Goal: Contribute content: Add original content to the website for others to see

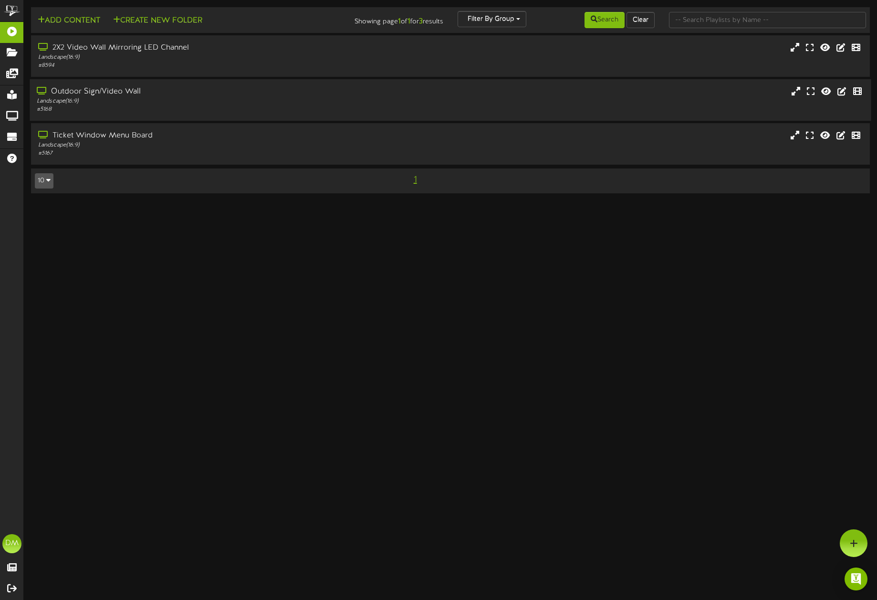
click at [154, 84] on div "Outdoor Sign/Video Wall Landscape ( 16:9 ) # 5168" at bounding box center [450, 100] width 841 height 42
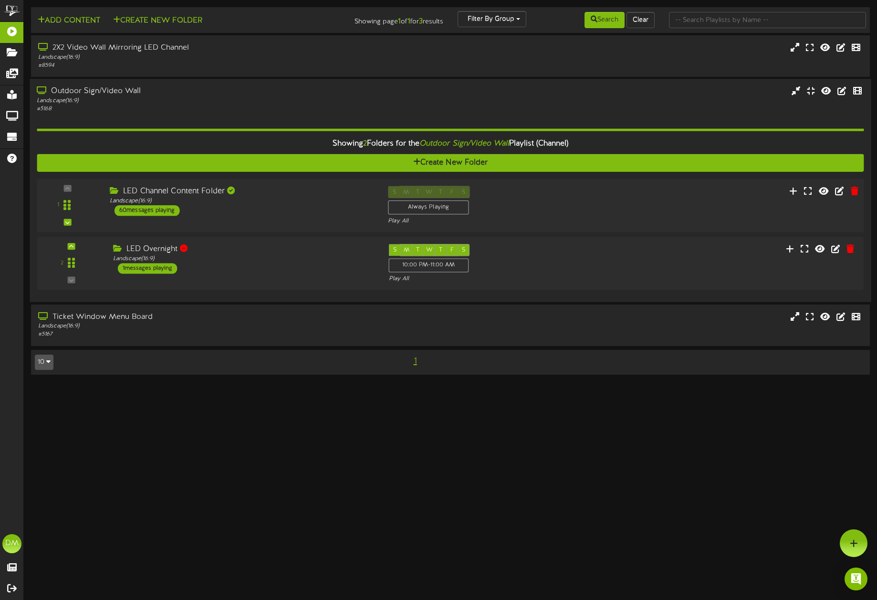
click at [208, 193] on div "LED Channel Content Folder" at bounding box center [242, 191] width 264 height 11
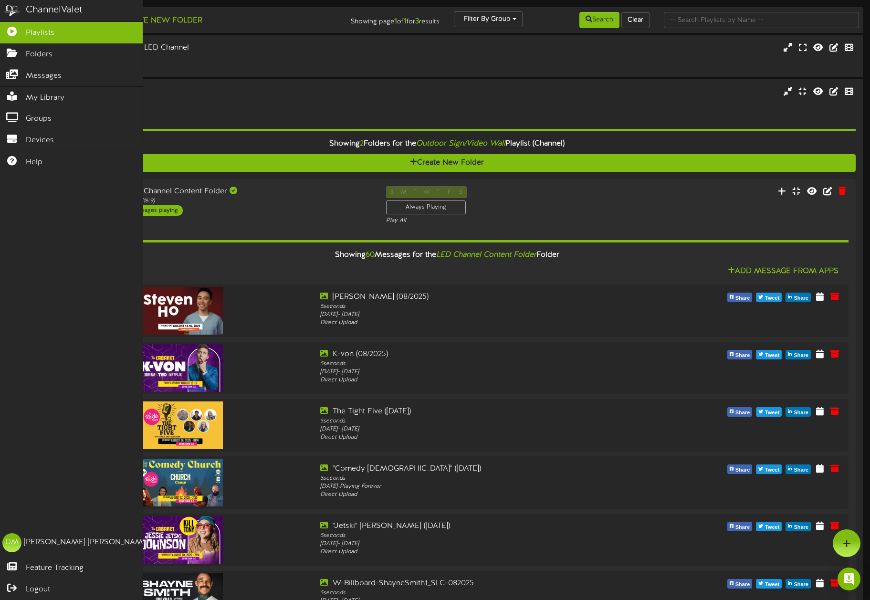
click at [56, 22] on button "Add Content" at bounding box center [69, 21] width 68 height 12
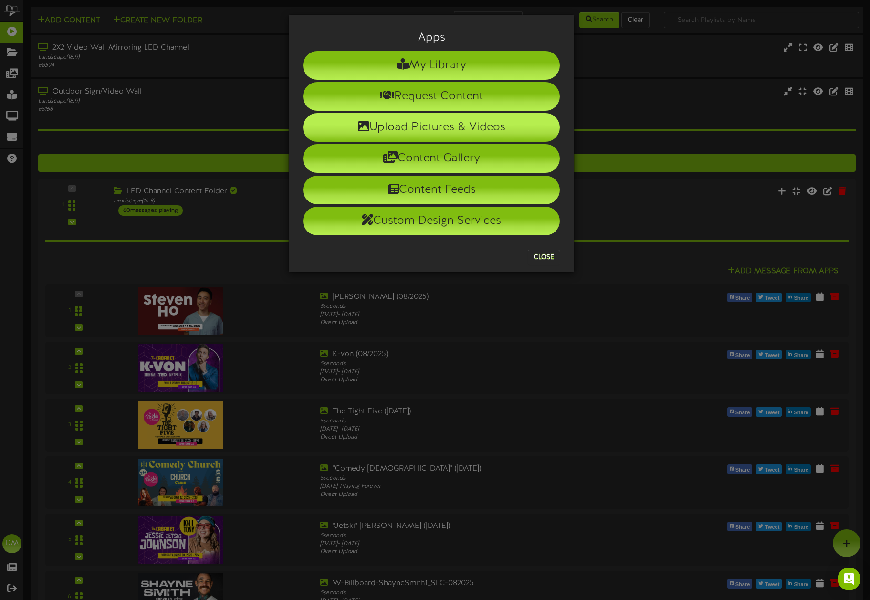
click at [388, 129] on li "Upload Pictures & Videos" at bounding box center [431, 127] width 257 height 29
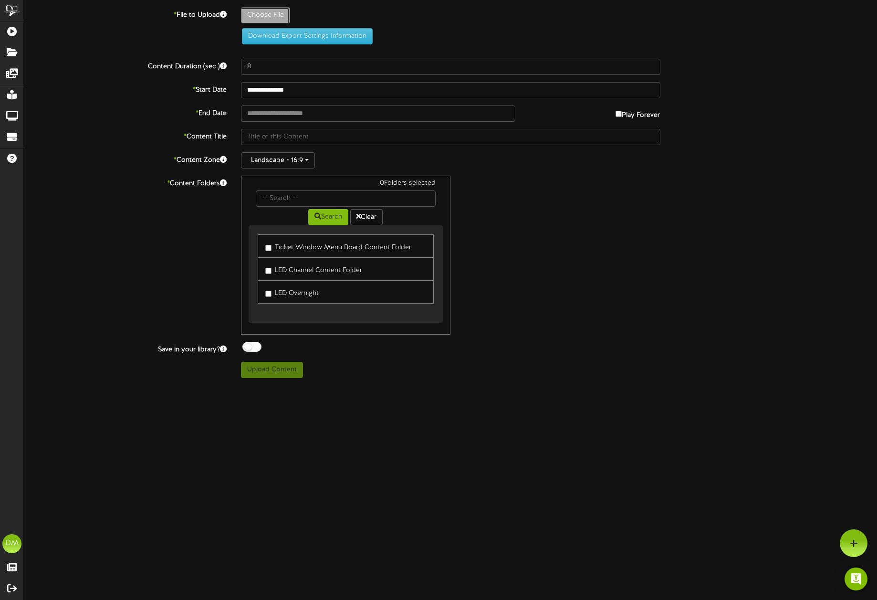
type input "**********"
type input "W-Billboard-ChrisKattan_CAB-102025"
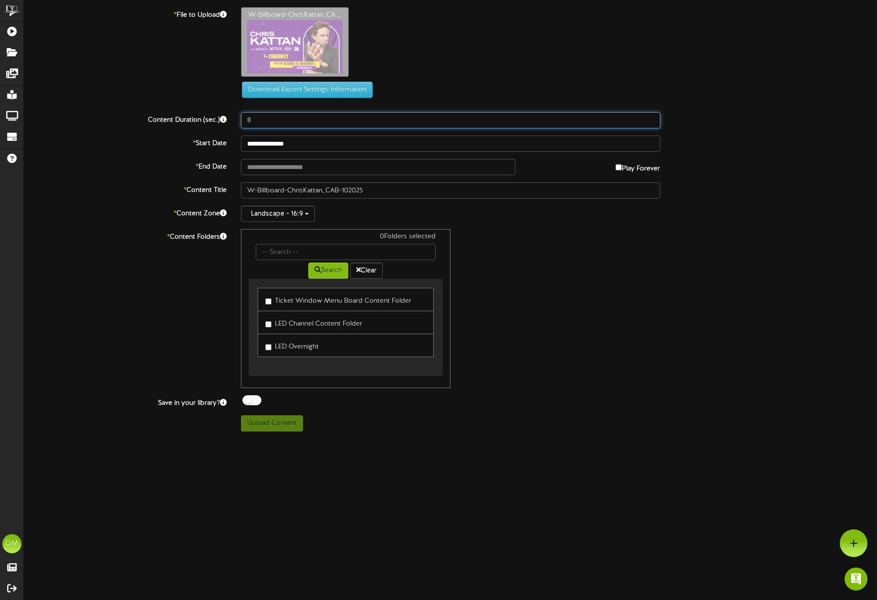
click at [270, 120] on input "8" at bounding box center [450, 120] width 419 height 16
drag, startPoint x: 260, startPoint y: 120, endPoint x: 240, endPoint y: 117, distance: 20.7
click at [240, 117] on div "8" at bounding box center [451, 120] width 434 height 16
type input "5"
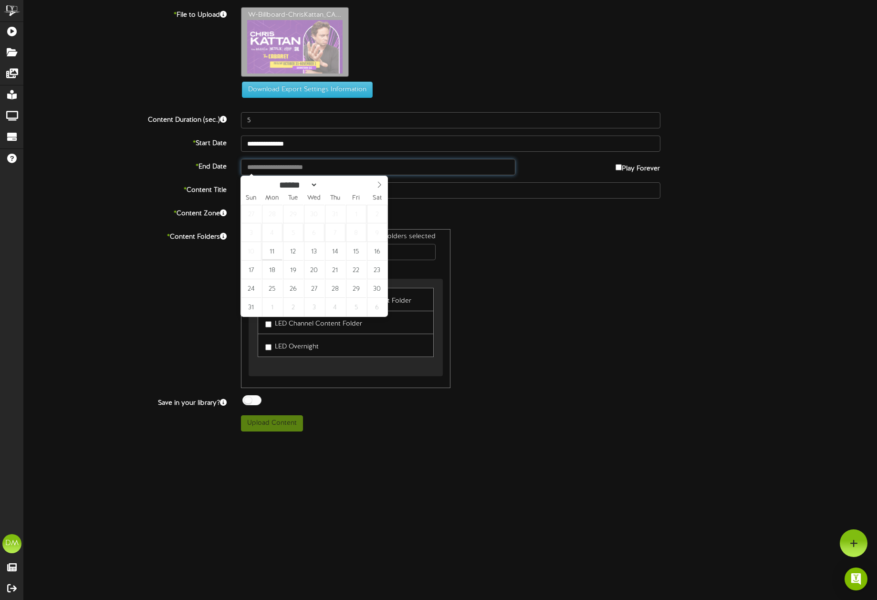
click at [319, 174] on input "text" at bounding box center [378, 167] width 275 height 16
type input "**********"
click at [386, 185] on span at bounding box center [379, 184] width 16 height 16
click at [385, 184] on span at bounding box center [379, 184] width 16 height 16
select select "**"
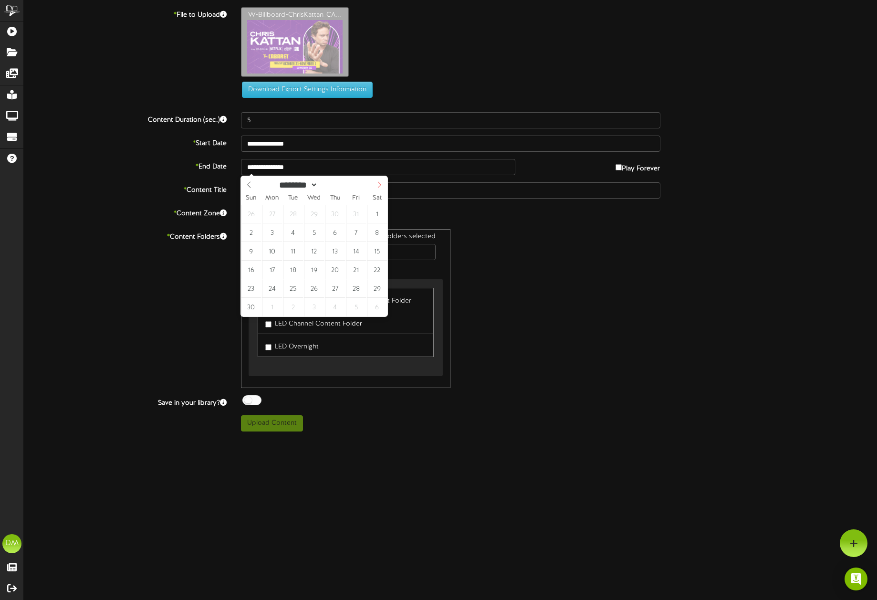
click at [385, 184] on span at bounding box center [379, 184] width 16 height 16
type input "**********"
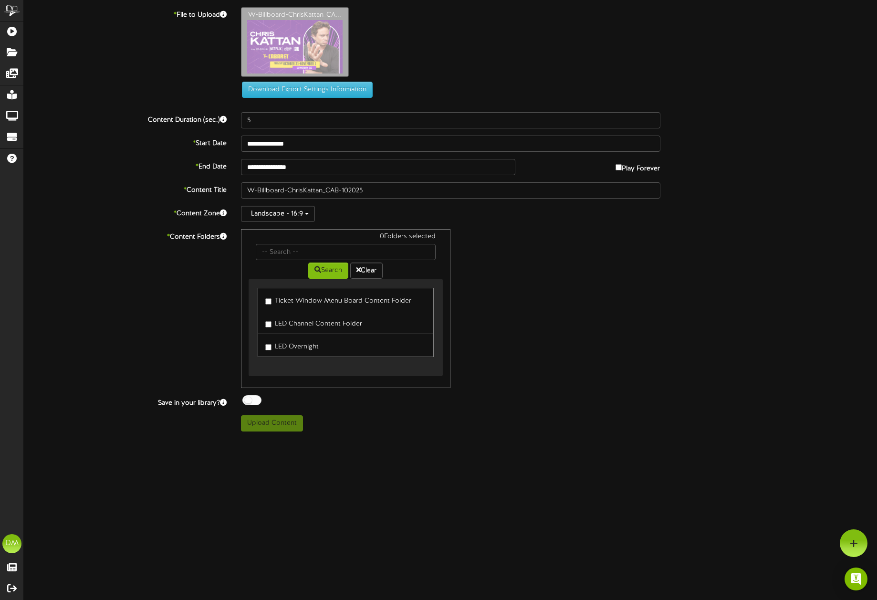
click at [557, 279] on div "0 Folders selected Search Clear Ticket Window Menu Board Content Folder LED Cha…" at bounding box center [451, 308] width 434 height 159
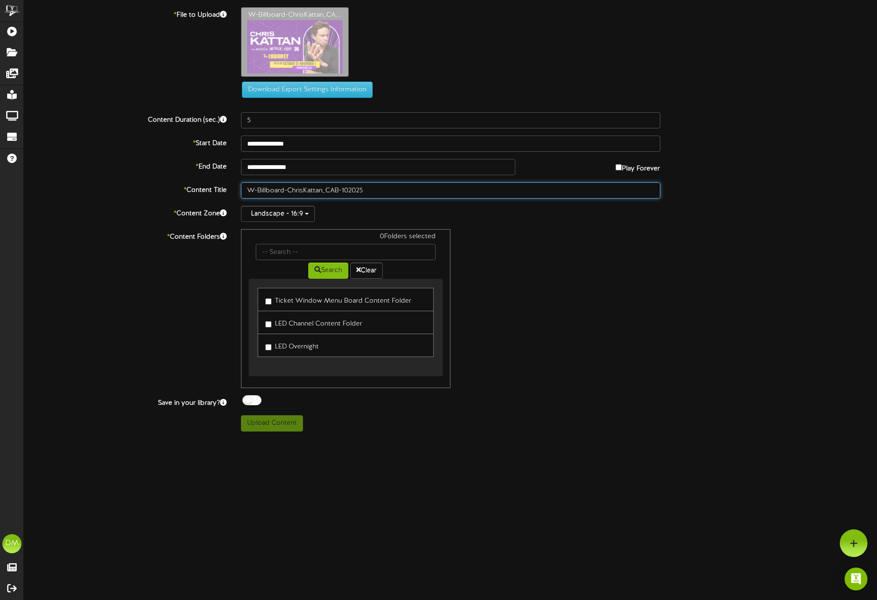
click at [288, 191] on input "W-Billboard-ChrisKattan_CAB-102025" at bounding box center [450, 190] width 419 height 16
drag, startPoint x: 276, startPoint y: 189, endPoint x: 226, endPoint y: 189, distance: 50.6
click at [226, 189] on div "* Content Title W-Billboard-ChrisKattan_CAB-102025" at bounding box center [450, 190] width 867 height 16
click at [262, 189] on input "ChrisKattan_CAB-102025" at bounding box center [450, 190] width 419 height 16
drag, startPoint x: 286, startPoint y: 191, endPoint x: 303, endPoint y: 190, distance: 17.2
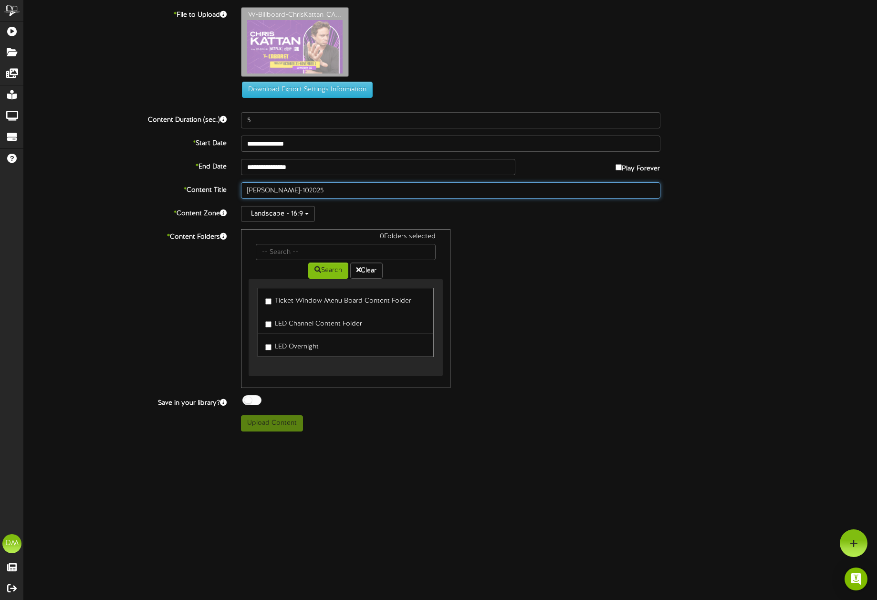
click at [303, 190] on input "[PERSON_NAME]-102025" at bounding box center [450, 190] width 419 height 16
type input "[PERSON_NAME] (10/2025)"
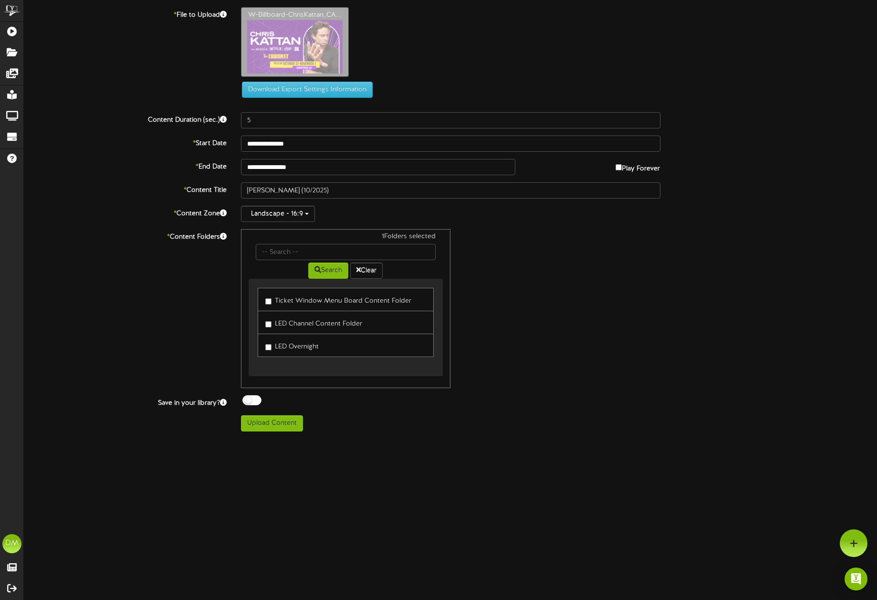
click at [271, 432] on div "ChannelValet Playlists Folders Messages My Library Groups Devices Help [PERSON_…" at bounding box center [438, 219] width 877 height 438
drag, startPoint x: 276, startPoint y: 420, endPoint x: 278, endPoint y: 415, distance: 5.6
click at [276, 419] on button "Upload Content" at bounding box center [272, 423] width 62 height 16
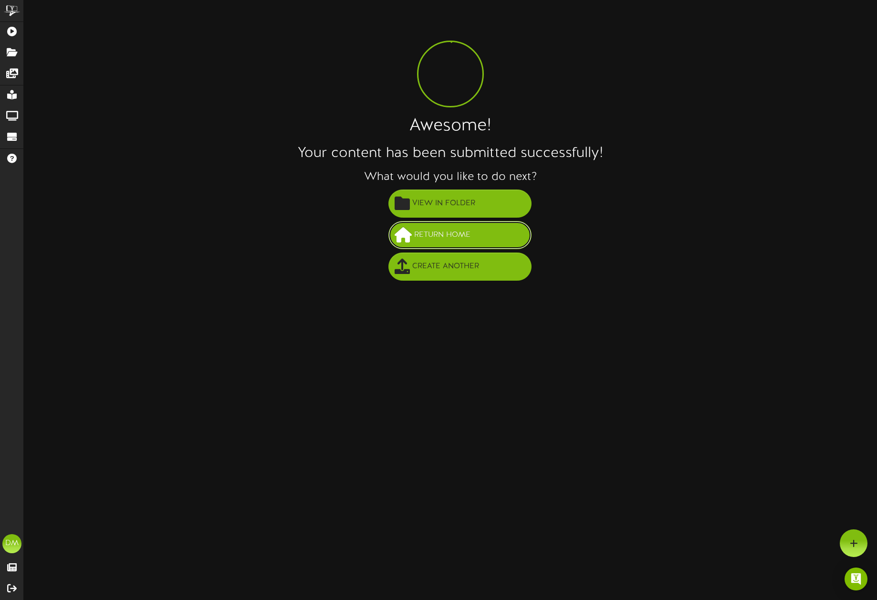
click at [428, 236] on span "Return Home" at bounding box center [442, 235] width 61 height 16
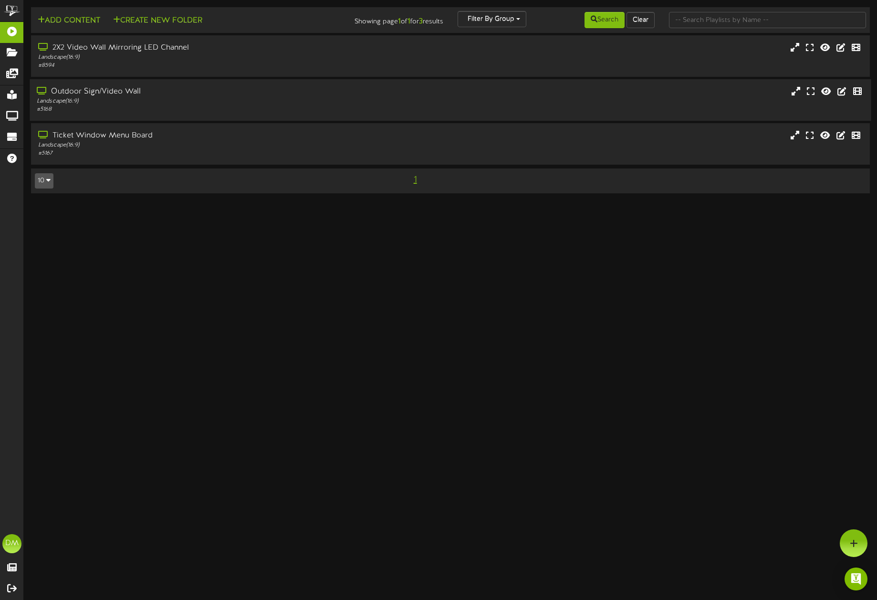
click at [141, 114] on div "# 5168" at bounding box center [205, 109] width 336 height 8
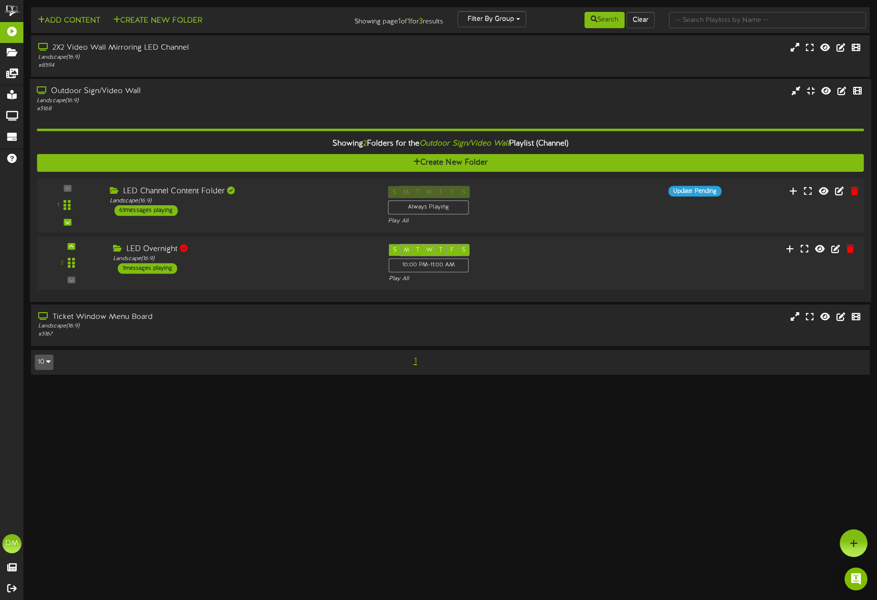
click at [181, 212] on div "LED Channel Content Folder Landscape ( 16:9 ) 61 messages playing" at bounding box center [242, 201] width 278 height 30
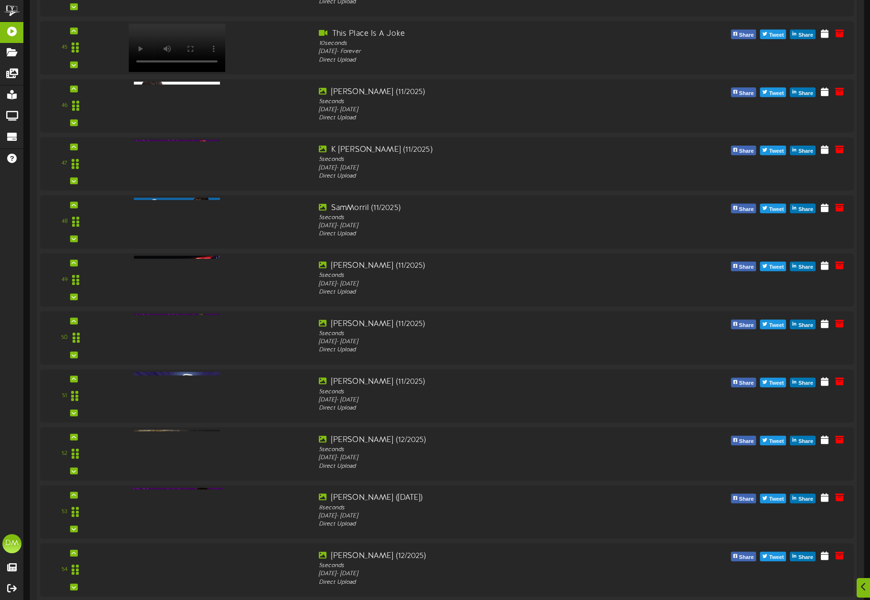
scroll to position [3336, 0]
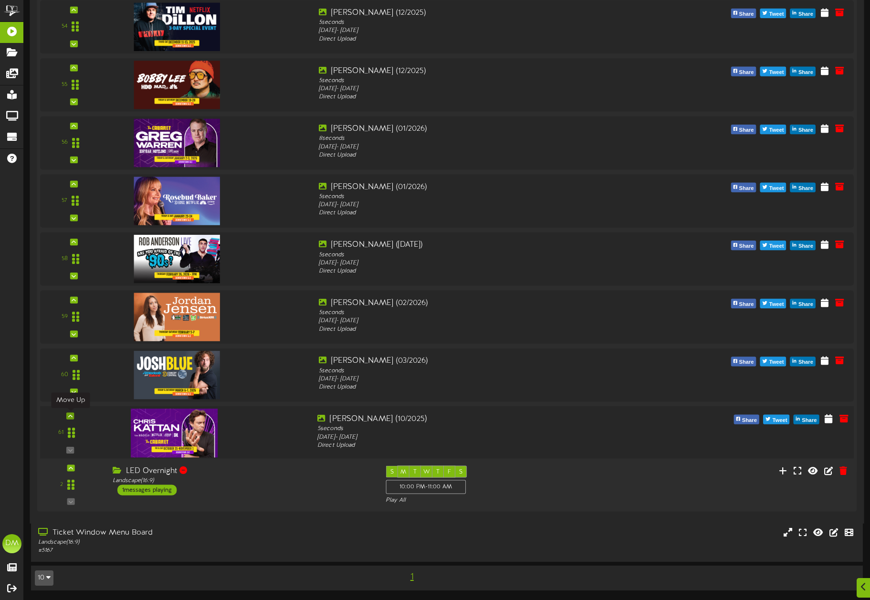
click at [72, 415] on icon at bounding box center [70, 415] width 4 height 5
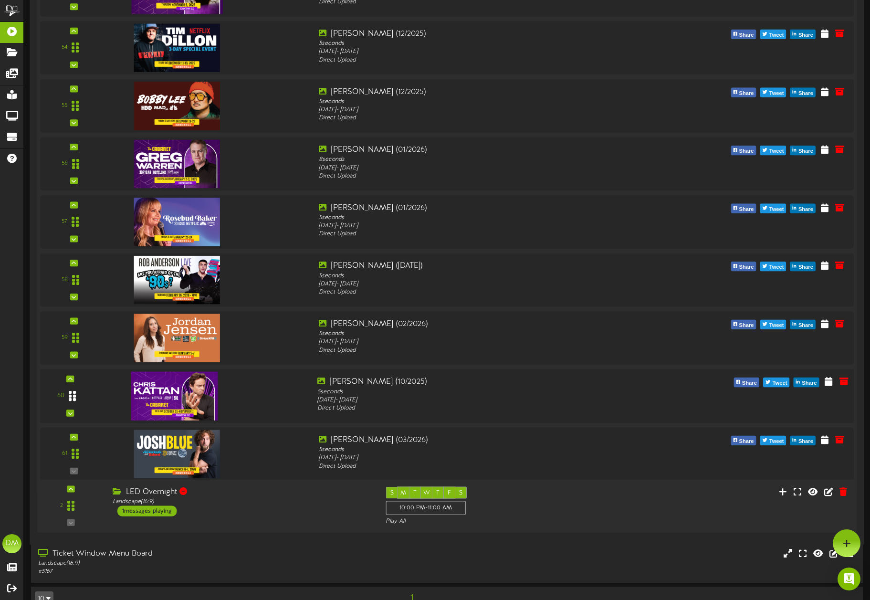
scroll to position [3312, 0]
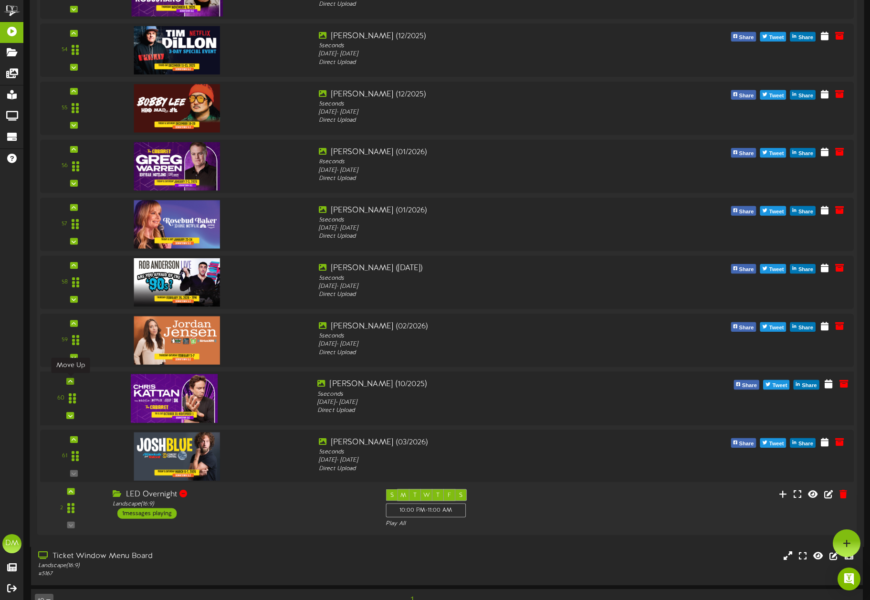
click at [71, 380] on icon at bounding box center [70, 381] width 4 height 5
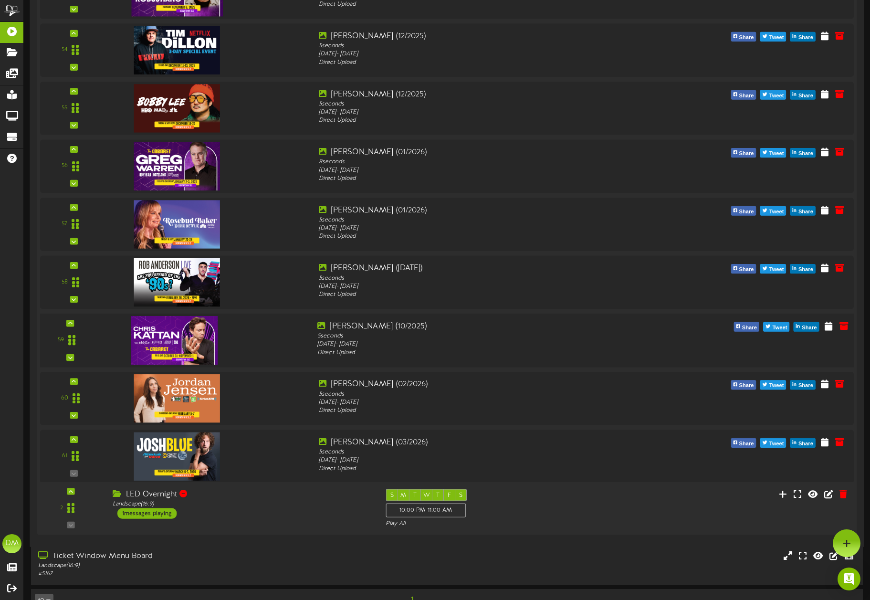
scroll to position [3179, 0]
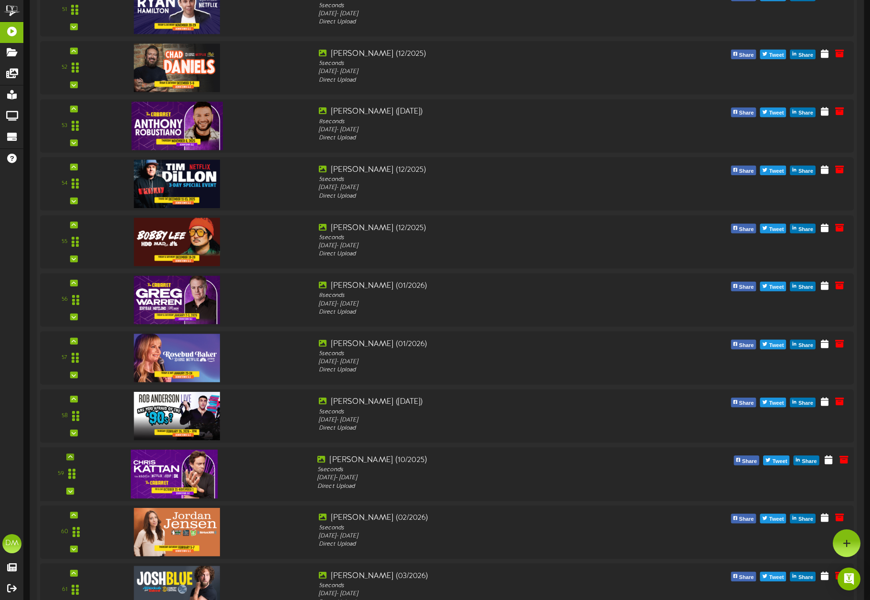
click at [75, 456] on div "59" at bounding box center [70, 473] width 54 height 39
click at [73, 455] on div at bounding box center [70, 456] width 8 height 7
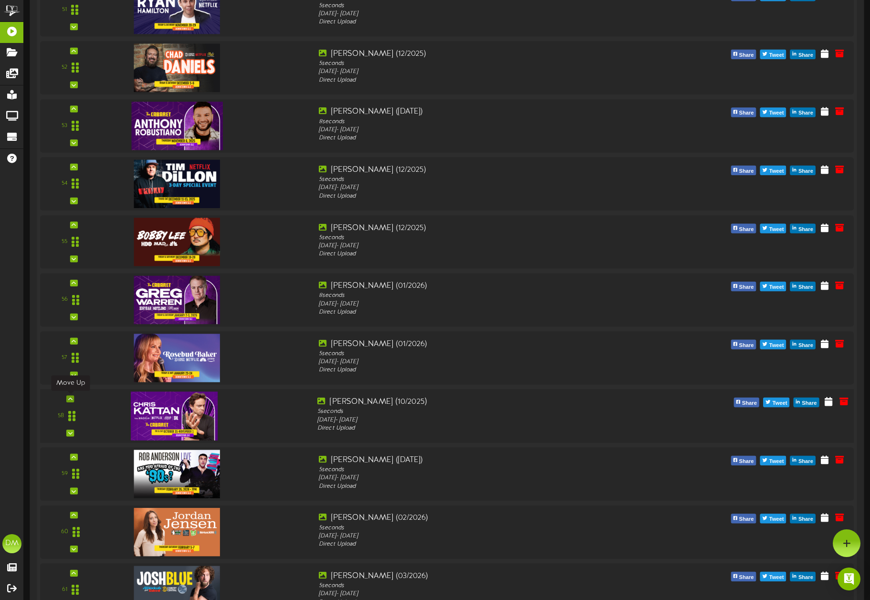
click at [70, 398] on icon at bounding box center [70, 398] width 4 height 5
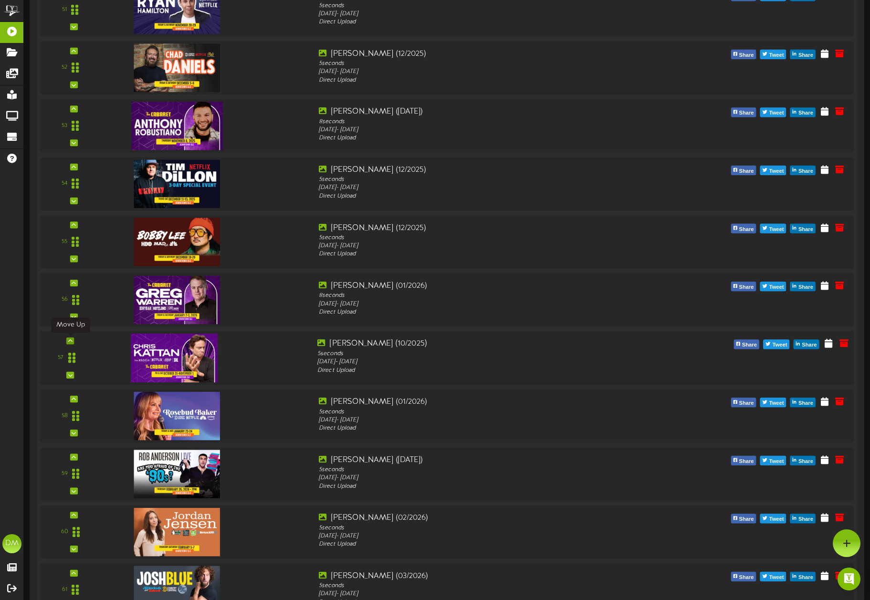
click at [72, 338] on div at bounding box center [70, 340] width 8 height 7
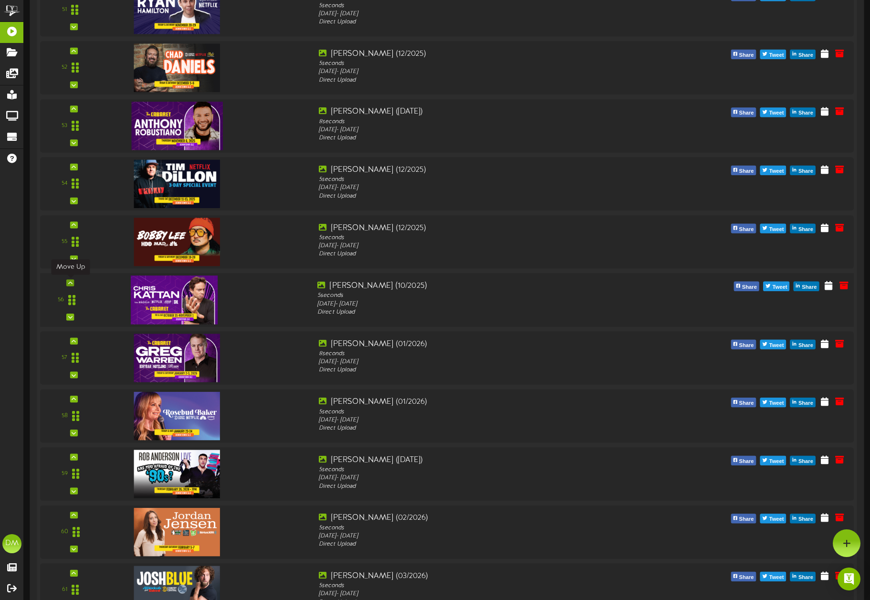
click at [69, 281] on icon at bounding box center [70, 282] width 4 height 5
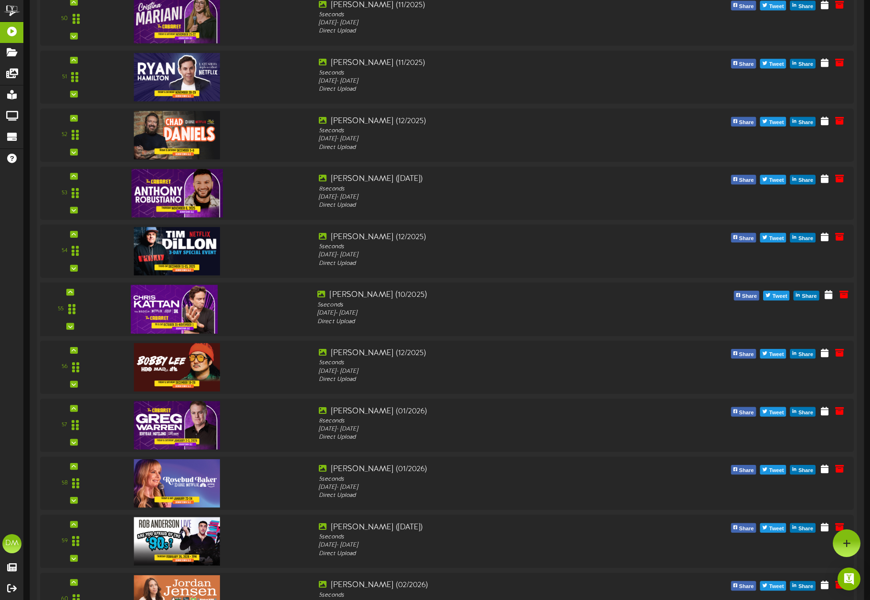
scroll to position [3110, 0]
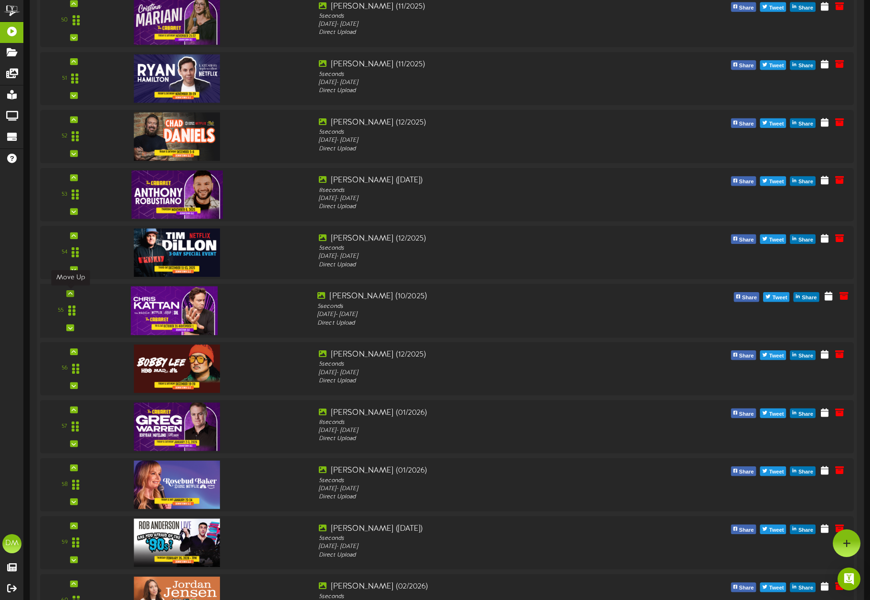
click at [69, 291] on icon at bounding box center [70, 293] width 4 height 5
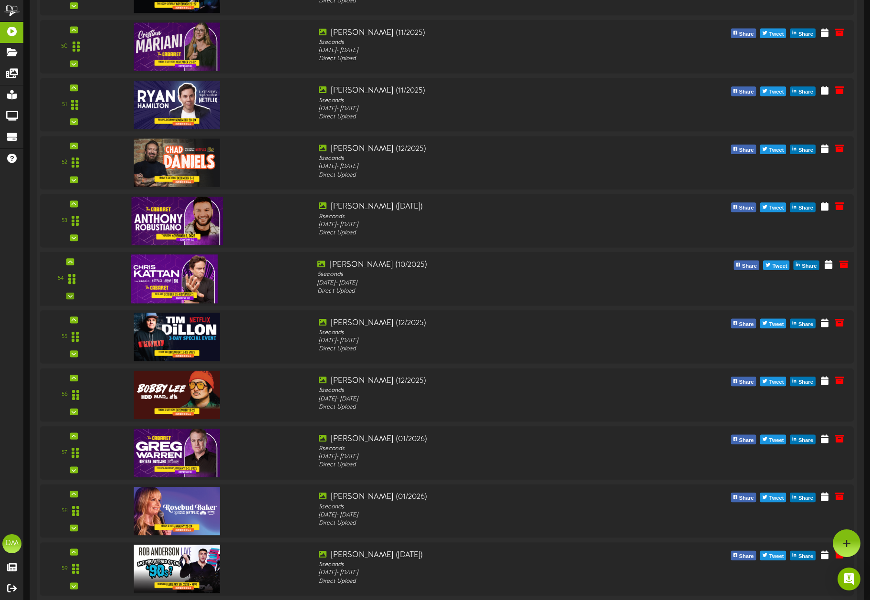
scroll to position [3082, 0]
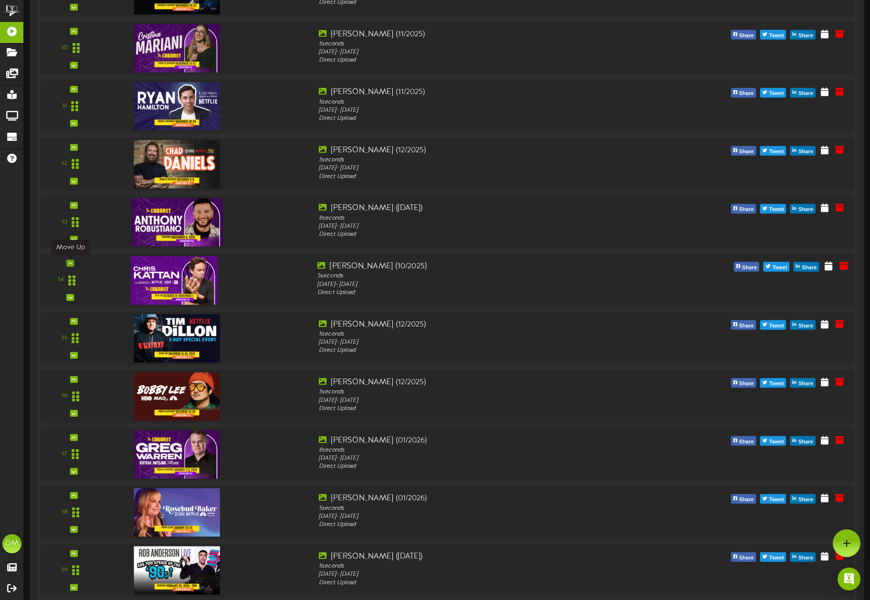
click at [71, 260] on icon at bounding box center [70, 262] width 4 height 5
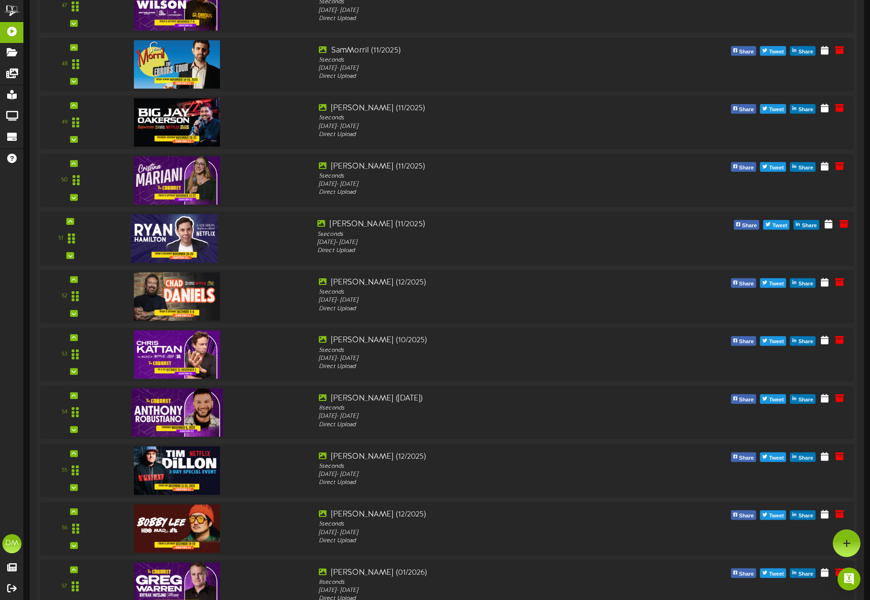
scroll to position [2934, 0]
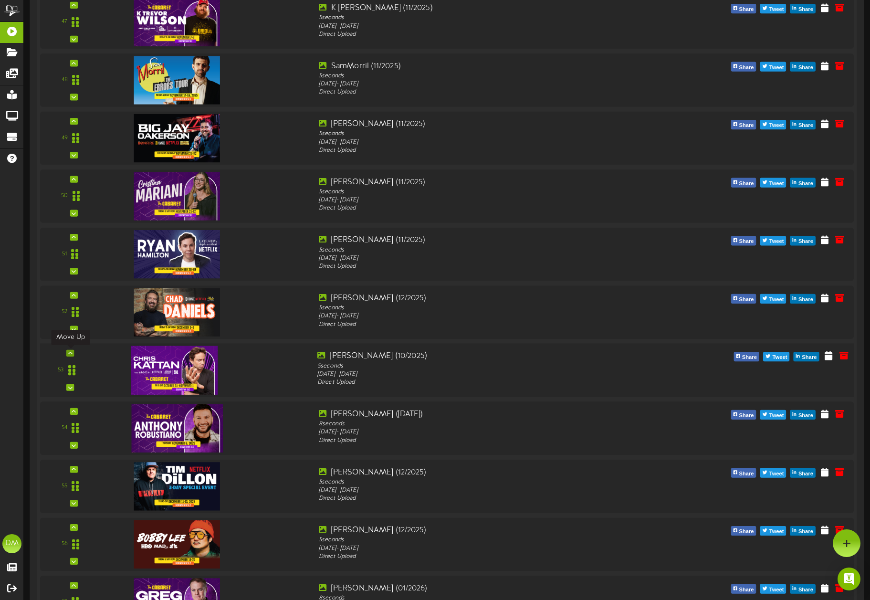
click at [69, 351] on icon at bounding box center [70, 353] width 4 height 5
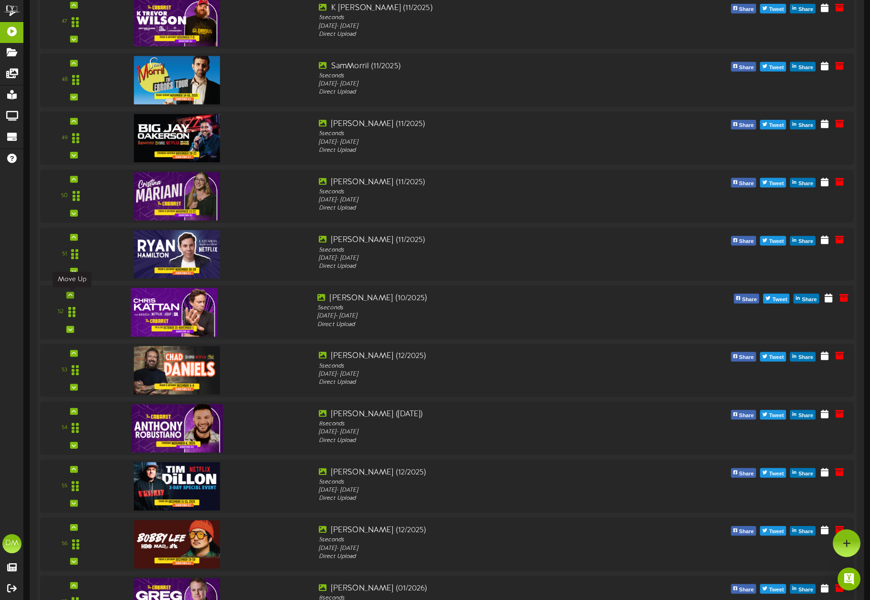
click at [71, 294] on icon at bounding box center [70, 294] width 4 height 5
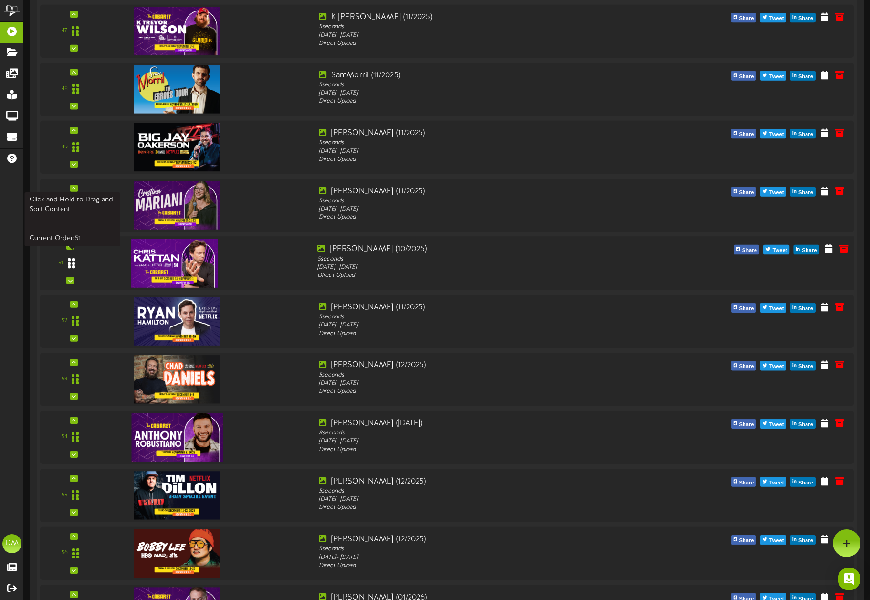
scroll to position [2883, 0]
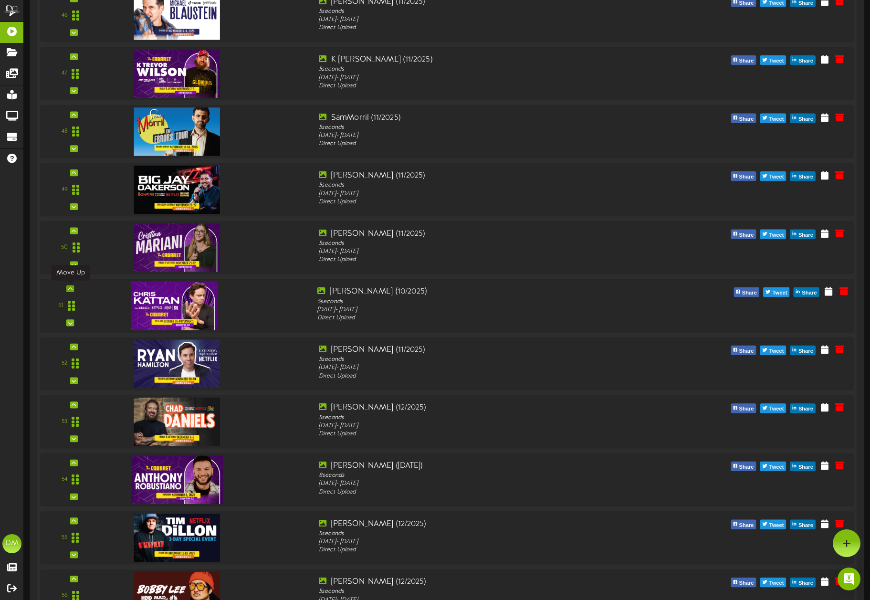
click at [71, 285] on div at bounding box center [70, 288] width 8 height 7
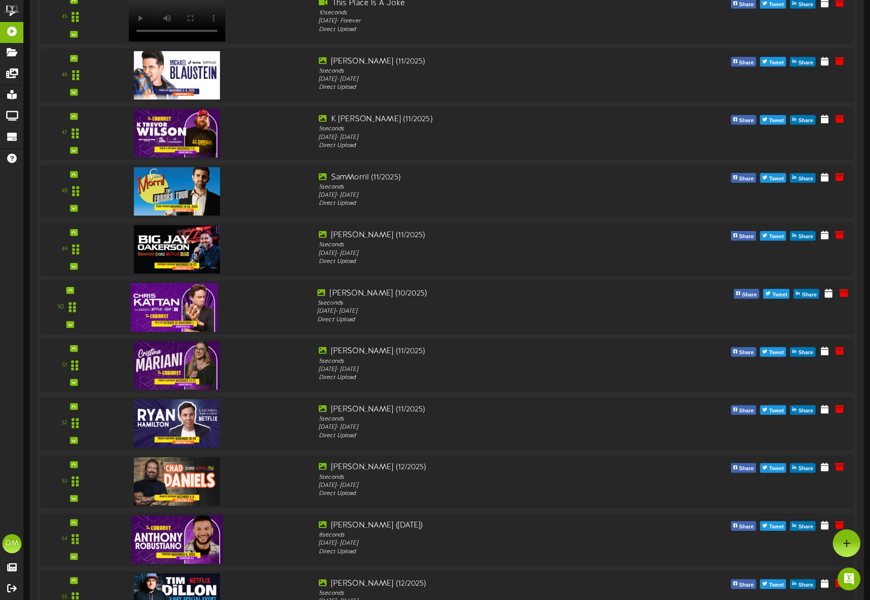
scroll to position [2817, 0]
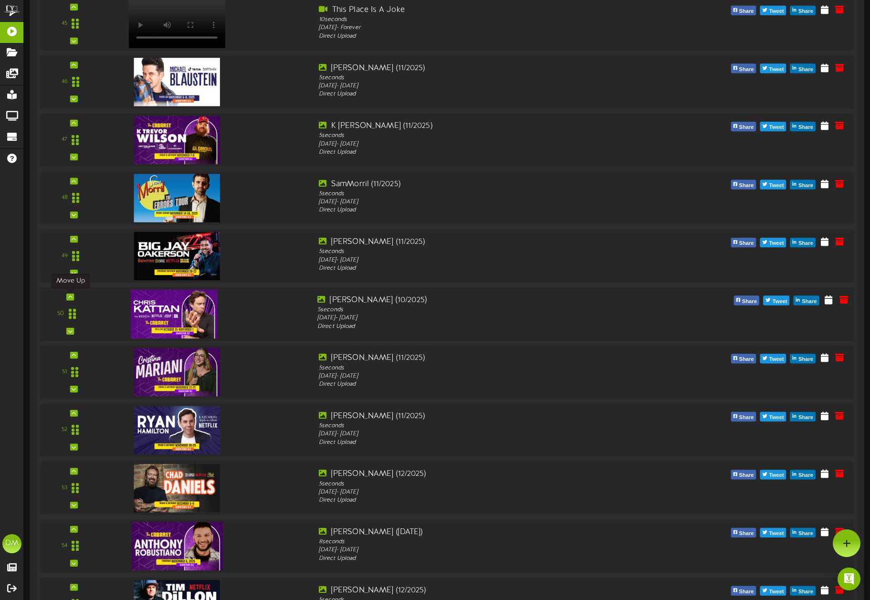
click at [72, 298] on div at bounding box center [70, 296] width 8 height 7
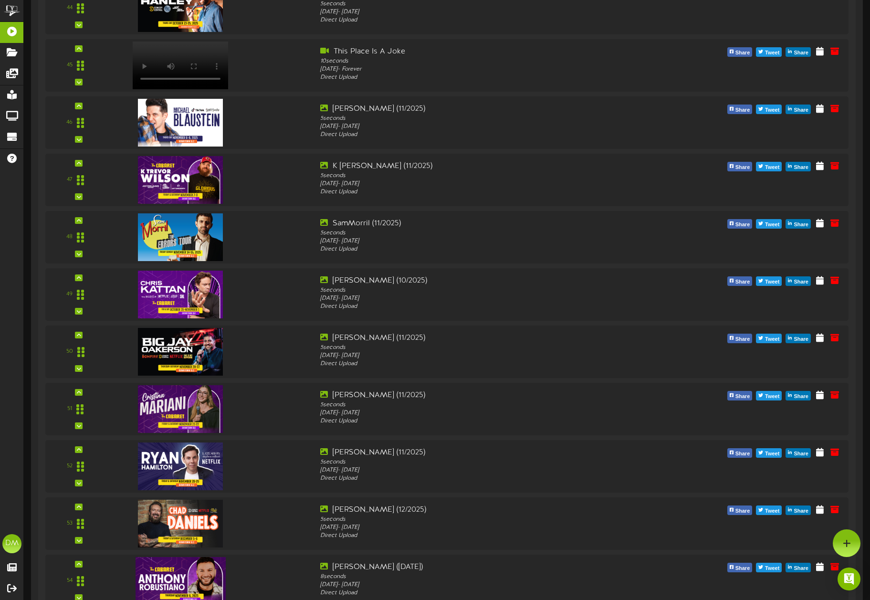
scroll to position [2763, 0]
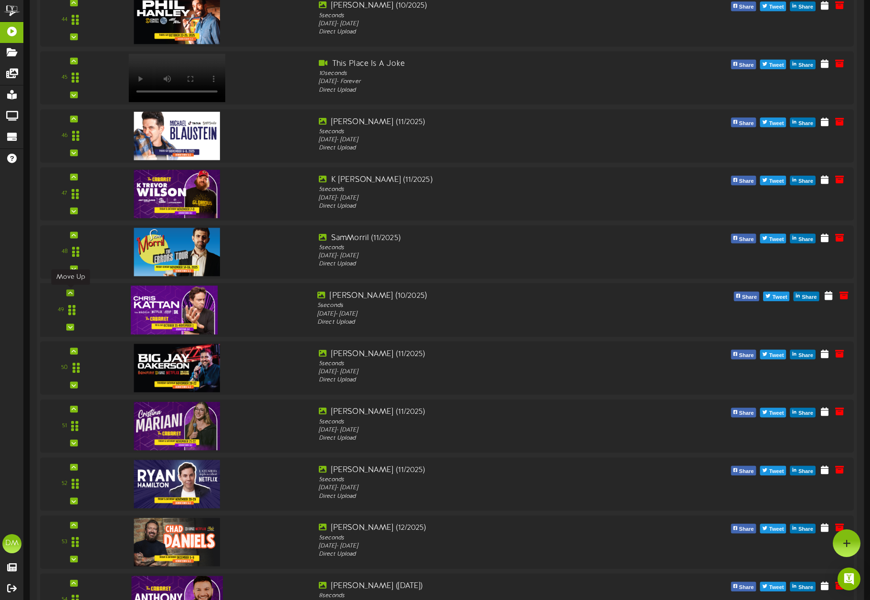
click at [69, 293] on icon at bounding box center [70, 292] width 4 height 5
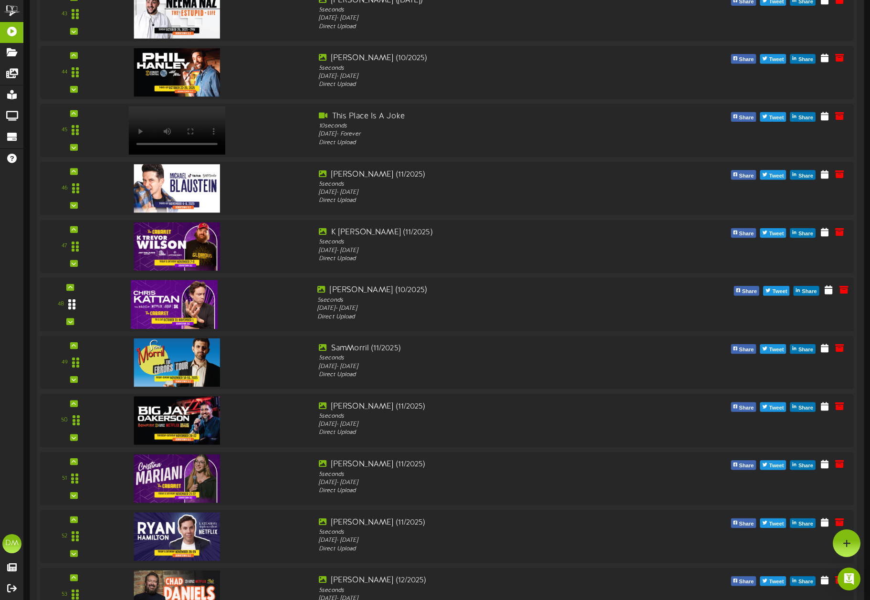
scroll to position [2690, 0]
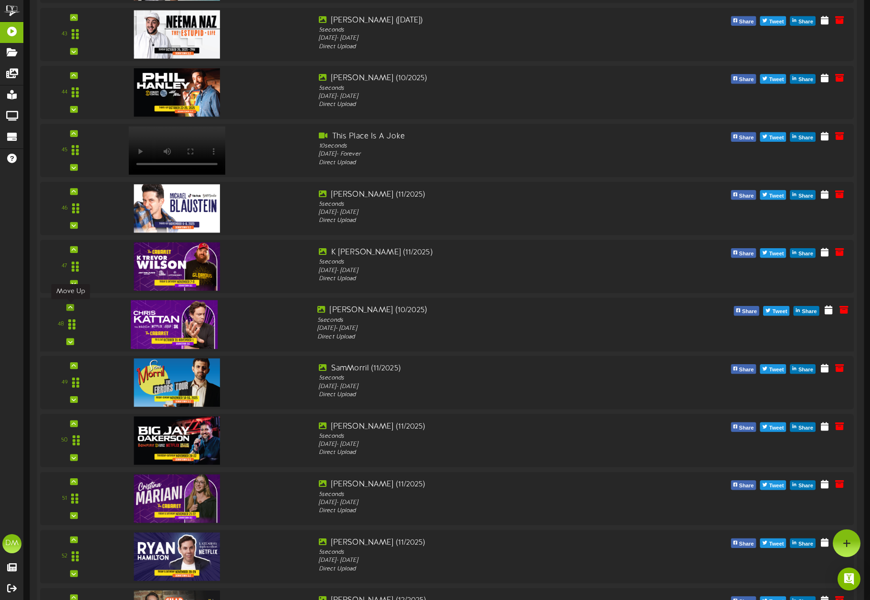
click at [71, 306] on icon at bounding box center [70, 307] width 4 height 5
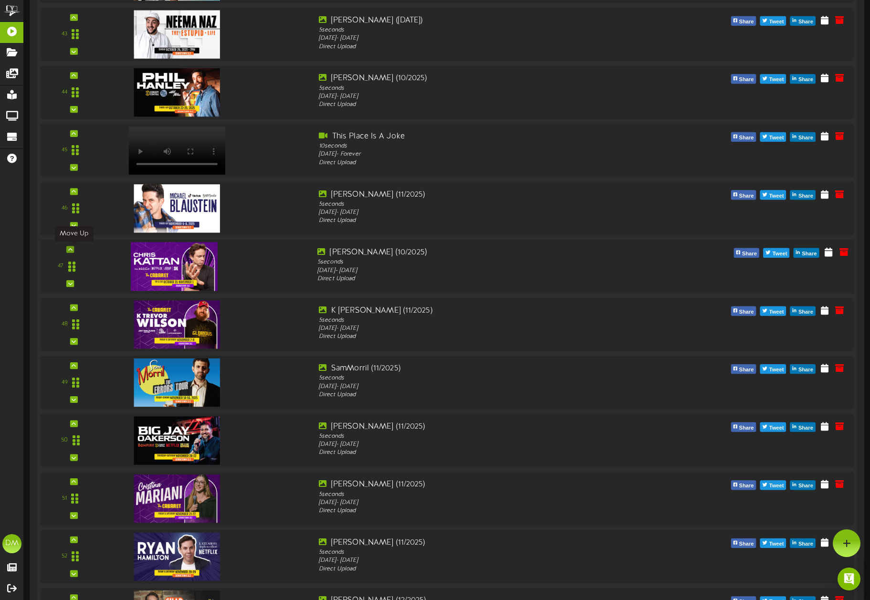
click at [72, 251] on icon at bounding box center [70, 249] width 4 height 5
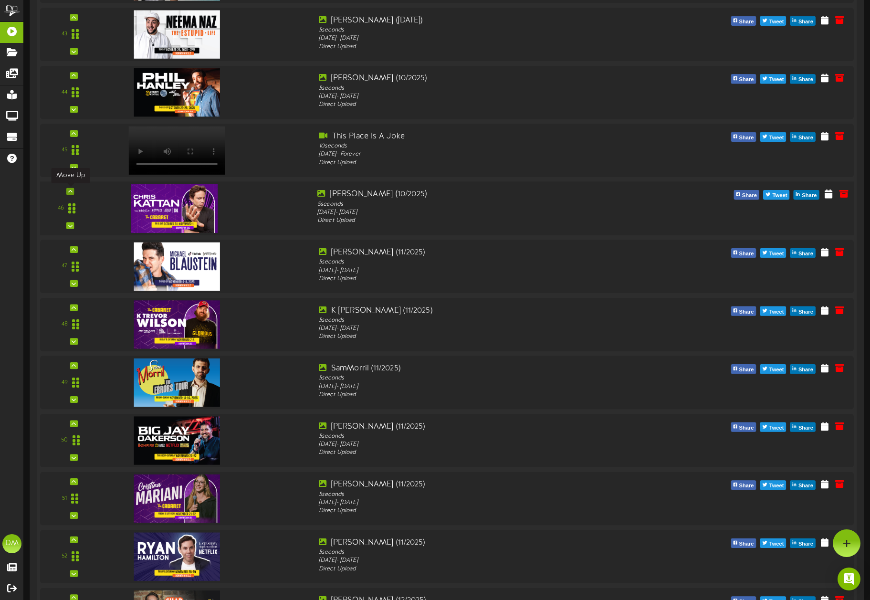
click at [70, 189] on icon at bounding box center [70, 191] width 4 height 5
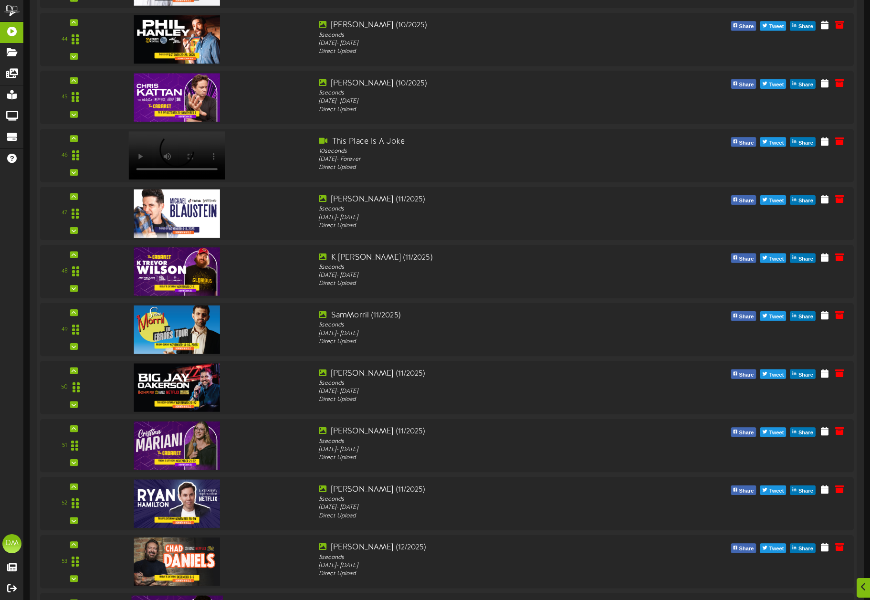
scroll to position [3336, 0]
